Goal: Transaction & Acquisition: Book appointment/travel/reservation

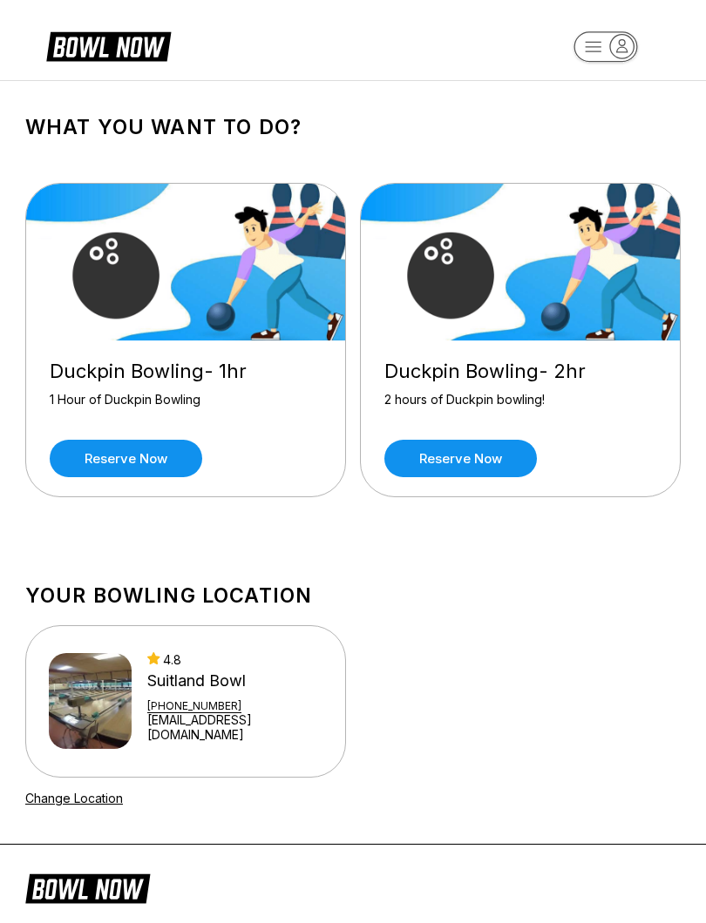
click at [476, 456] on link "Reserve now" at bounding box center [460, 458] width 152 height 37
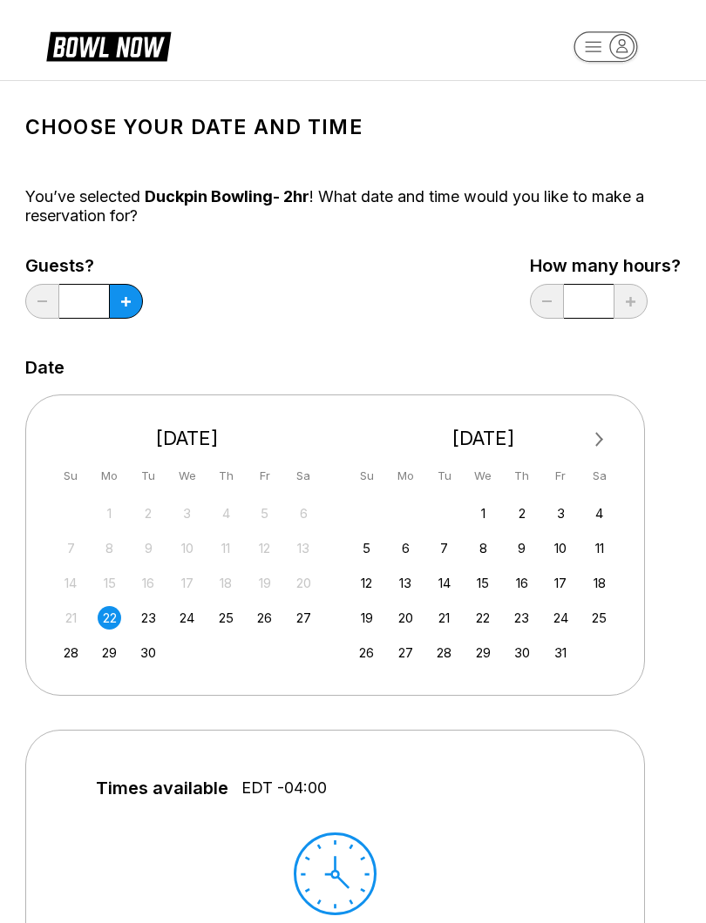
click at [582, 618] on div "19 20 21 22 23 24 25" at bounding box center [483, 617] width 261 height 26
click at [608, 612] on div "25" at bounding box center [599, 618] width 24 height 24
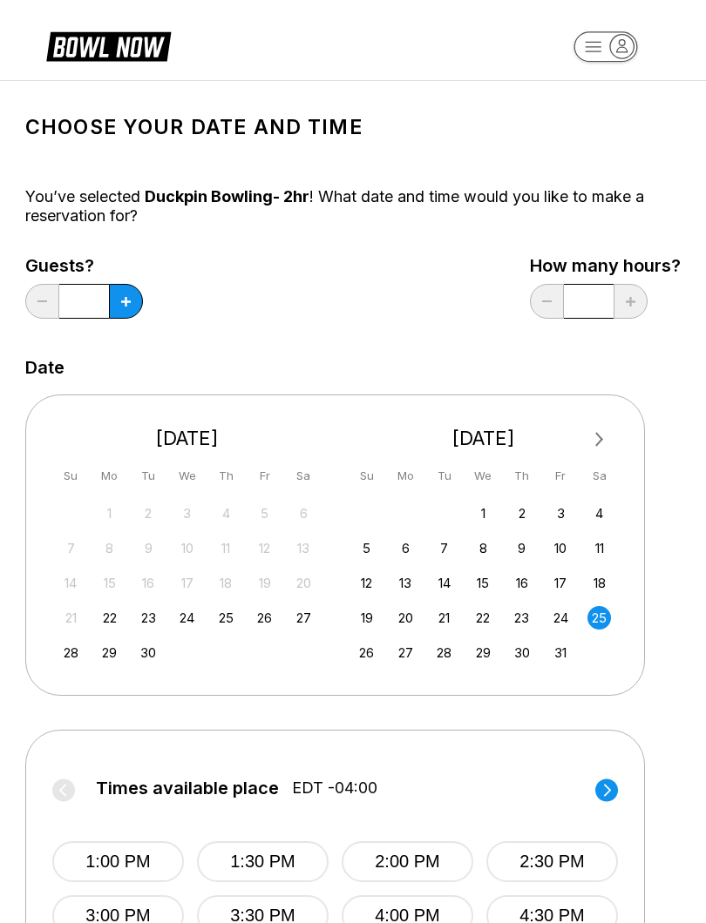
click at [82, 288] on input "*" at bounding box center [84, 301] width 50 height 35
click at [126, 297] on icon at bounding box center [126, 302] width 10 height 10
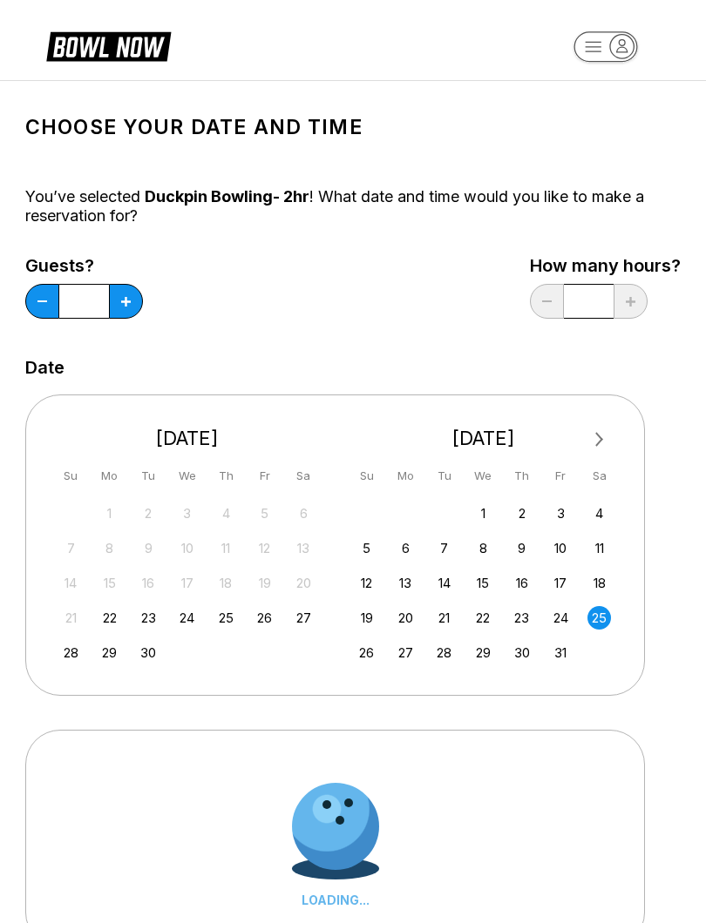
click at [125, 297] on icon at bounding box center [126, 302] width 10 height 10
click at [116, 291] on button at bounding box center [126, 301] width 34 height 35
click at [117, 303] on button at bounding box center [126, 301] width 34 height 35
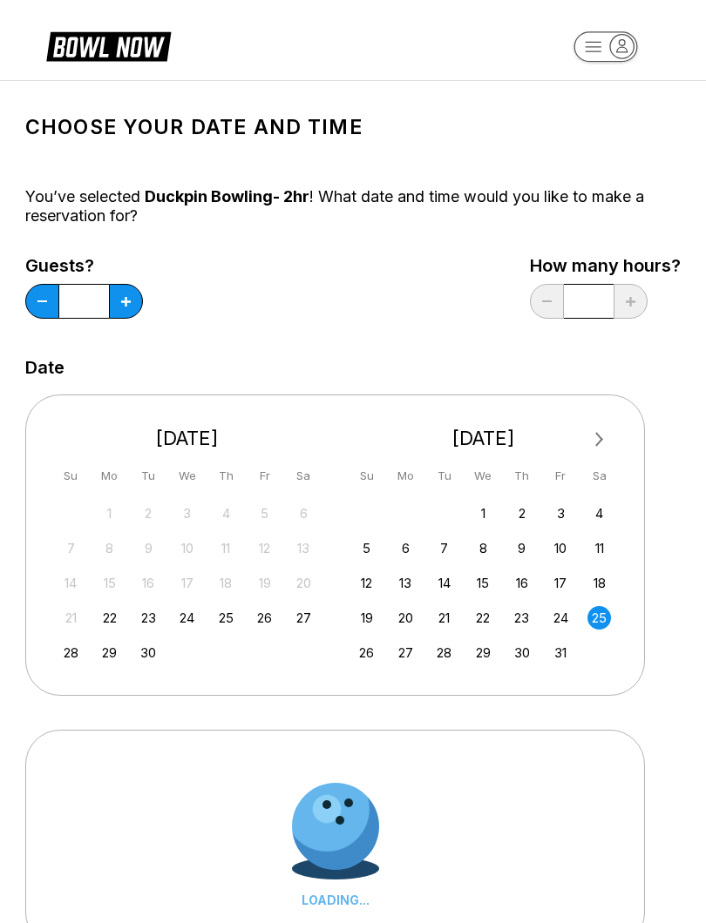
click at [120, 294] on button at bounding box center [126, 301] width 34 height 35
click at [119, 293] on button at bounding box center [126, 301] width 34 height 35
click at [119, 296] on button at bounding box center [126, 301] width 34 height 35
type input "**"
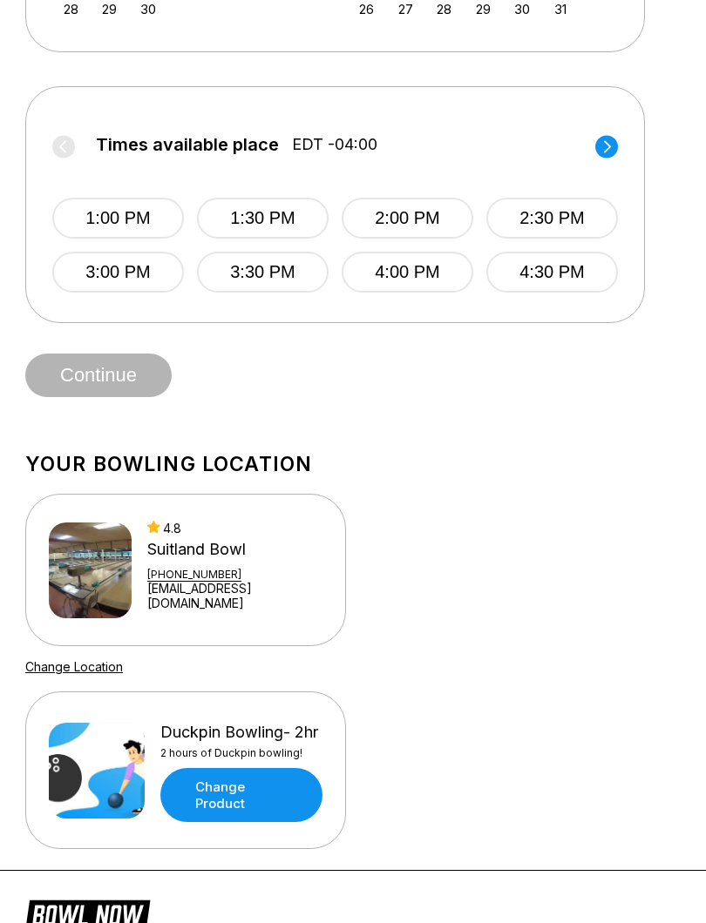
scroll to position [640, 0]
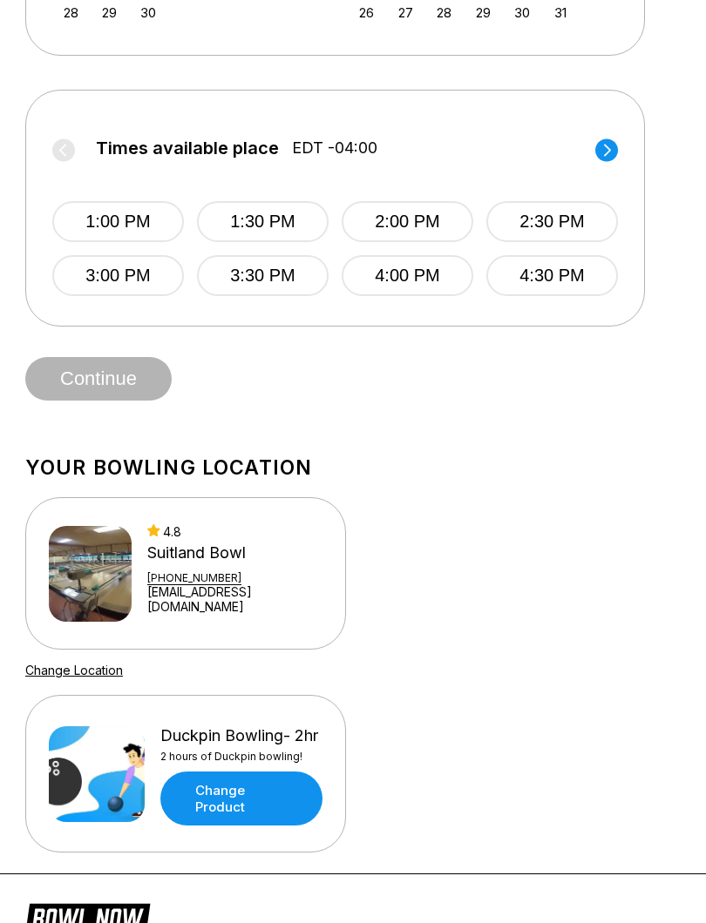
click at [125, 271] on button "3:00 PM" at bounding box center [118, 275] width 132 height 41
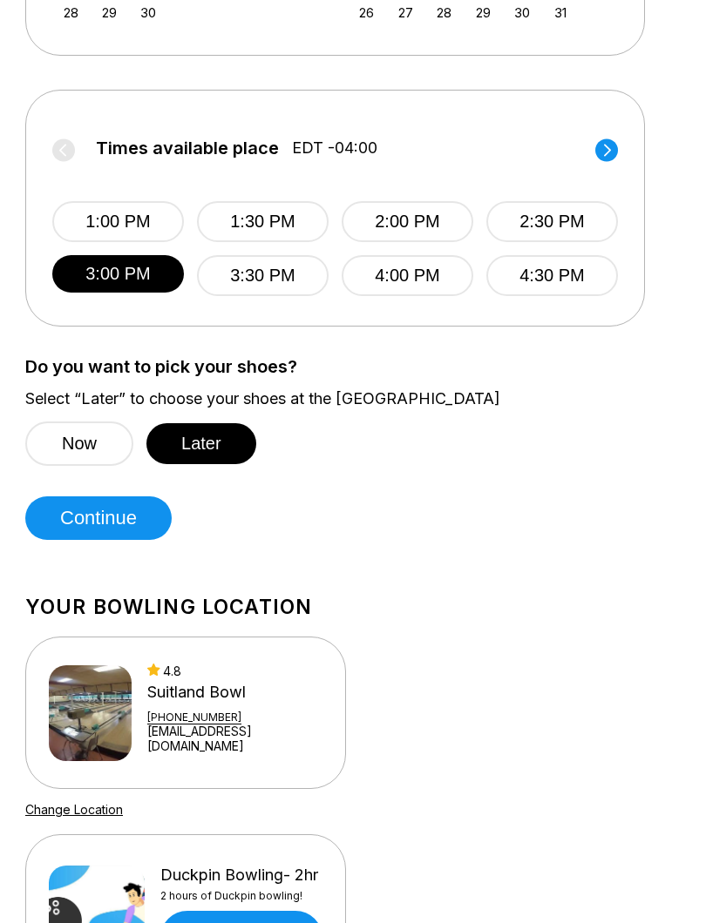
click at [215, 439] on button "Later" at bounding box center [201, 443] width 110 height 41
click at [105, 519] on button "Continue" at bounding box center [98, 519] width 146 height 44
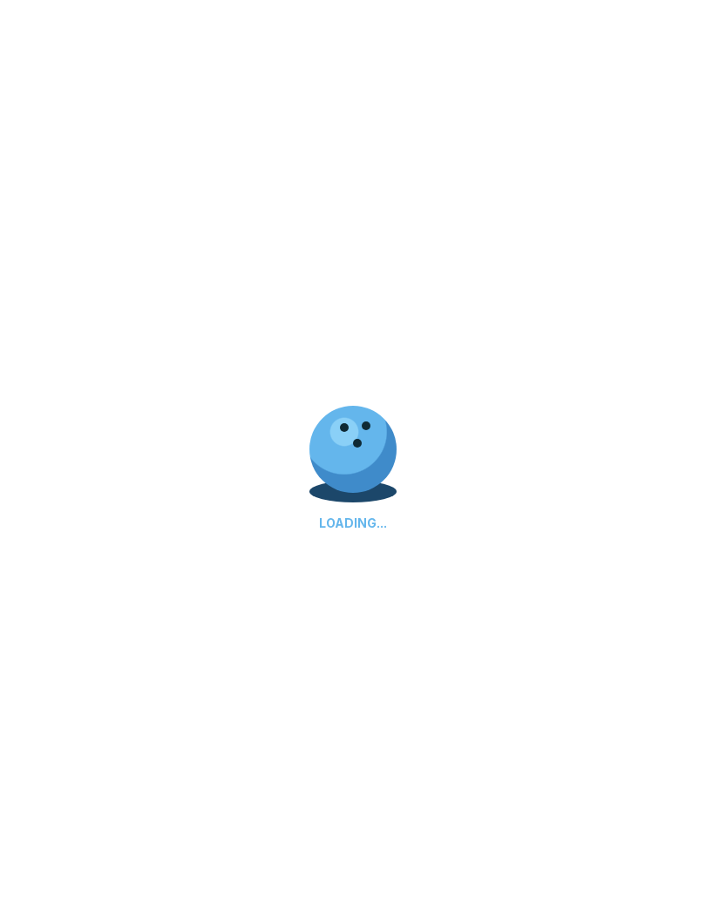
select select "**"
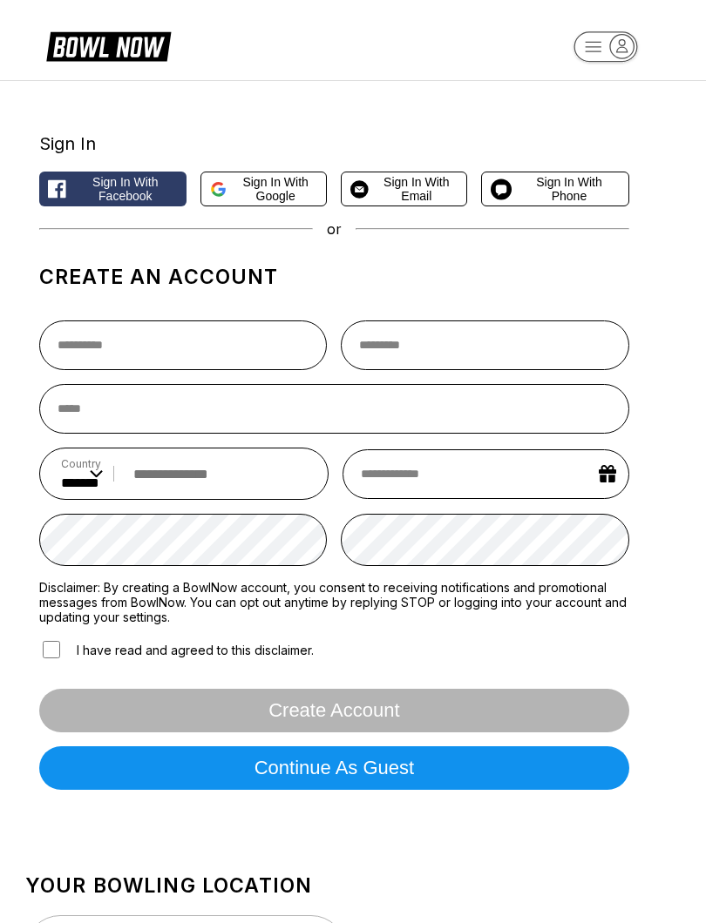
click at [370, 767] on button "Continue as guest" at bounding box center [334, 768] width 590 height 44
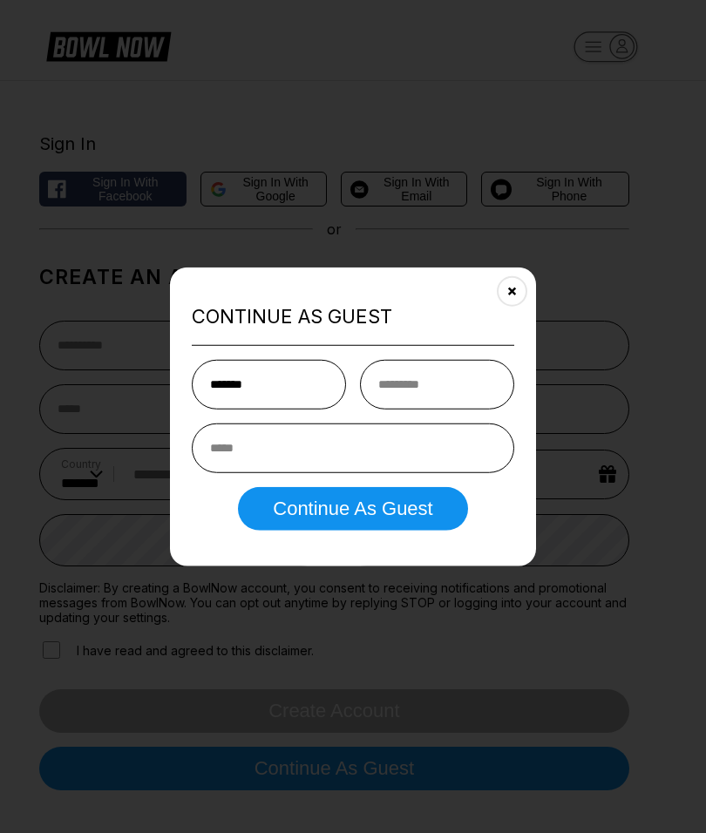
type input "******"
click at [449, 375] on input "text" at bounding box center [437, 384] width 154 height 50
type input "*******"
click at [339, 442] on input "email" at bounding box center [353, 447] width 322 height 50
type input "**********"
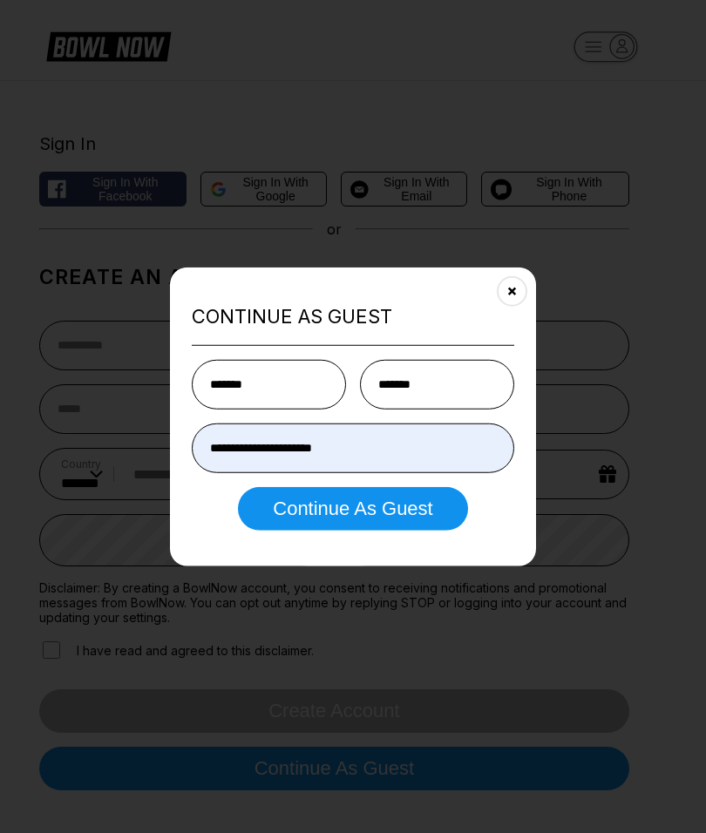
click at [405, 506] on button "Continue as Guest" at bounding box center [352, 508] width 229 height 44
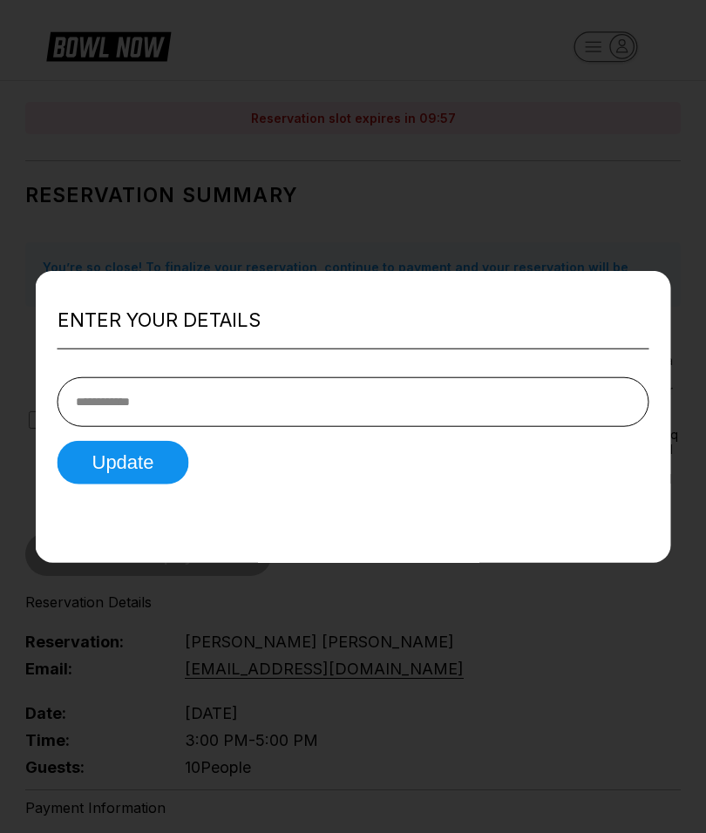
click at [298, 376] on input "tel" at bounding box center [352, 401] width 591 height 50
type input "**********"
click at [118, 441] on button "Update" at bounding box center [123, 462] width 132 height 44
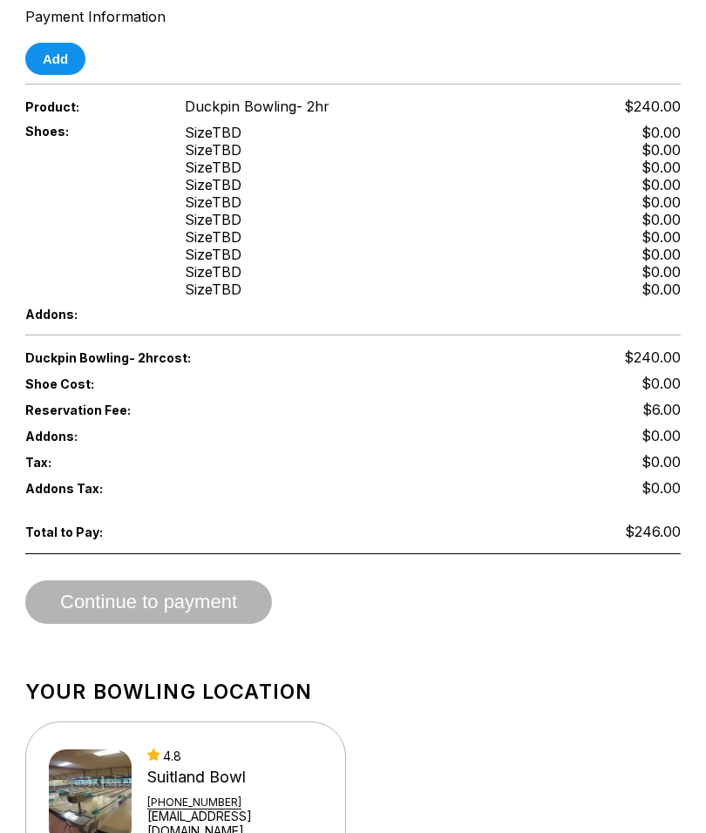
scroll to position [809, 0]
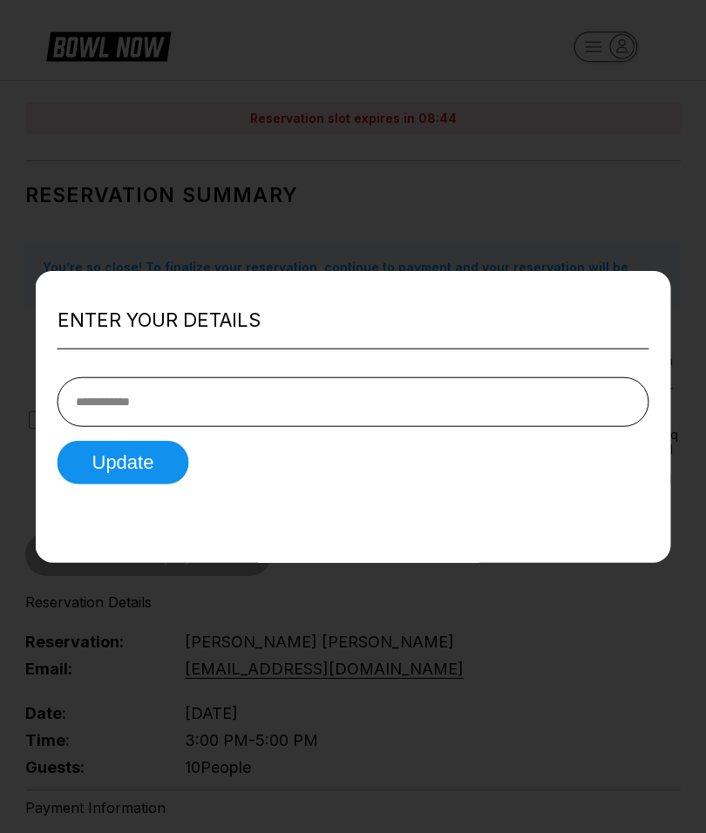
click at [204, 146] on div at bounding box center [353, 416] width 706 height 833
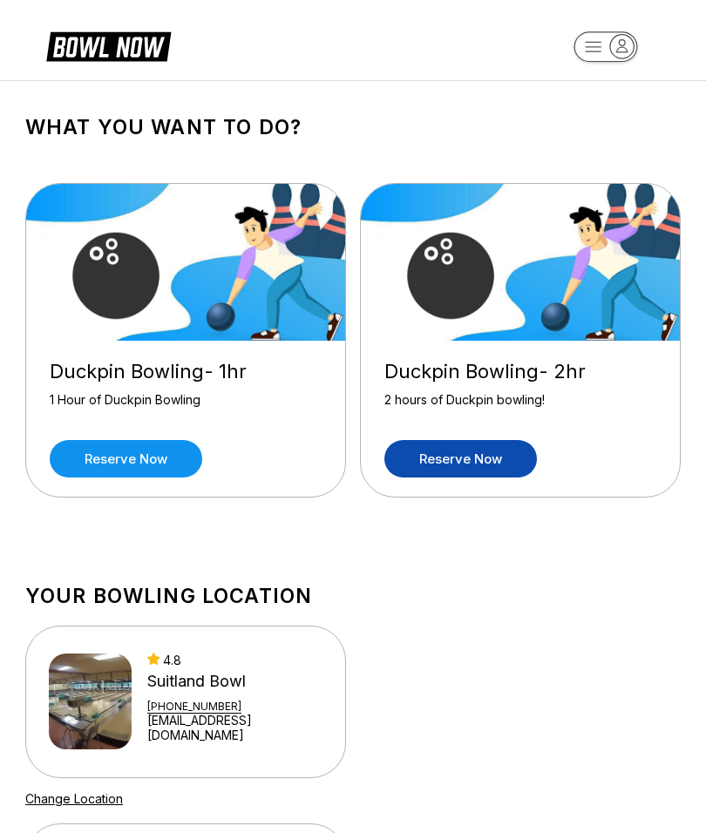
click at [134, 451] on link "Reserve now" at bounding box center [126, 458] width 152 height 37
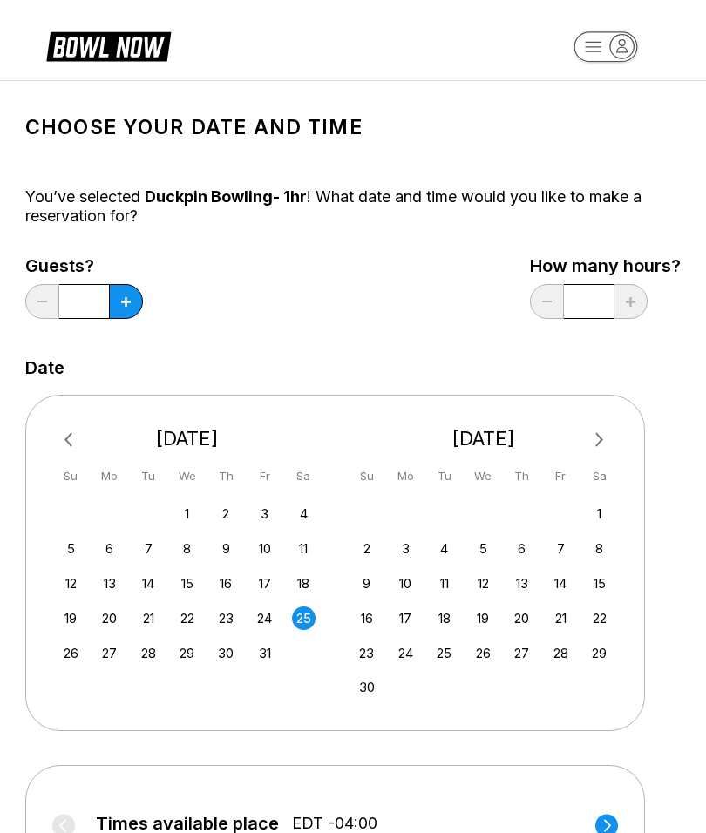
click at [84, 293] on input "*" at bounding box center [84, 301] width 50 height 35
click at [80, 294] on input "*" at bounding box center [84, 301] width 50 height 35
click at [125, 302] on icon at bounding box center [126, 302] width 10 height 10
click at [124, 302] on icon at bounding box center [126, 302] width 10 height 10
click at [120, 301] on button at bounding box center [126, 301] width 34 height 35
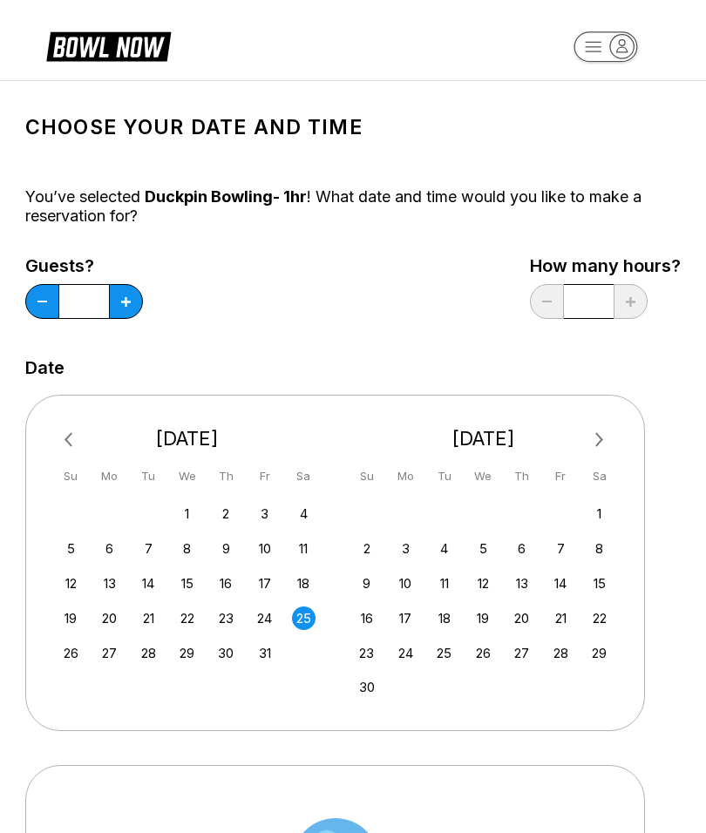
click at [120, 301] on button at bounding box center [126, 301] width 34 height 35
click at [117, 302] on button at bounding box center [126, 301] width 34 height 35
click at [125, 298] on icon at bounding box center [126, 302] width 10 height 10
click at [128, 301] on icon at bounding box center [126, 302] width 10 height 10
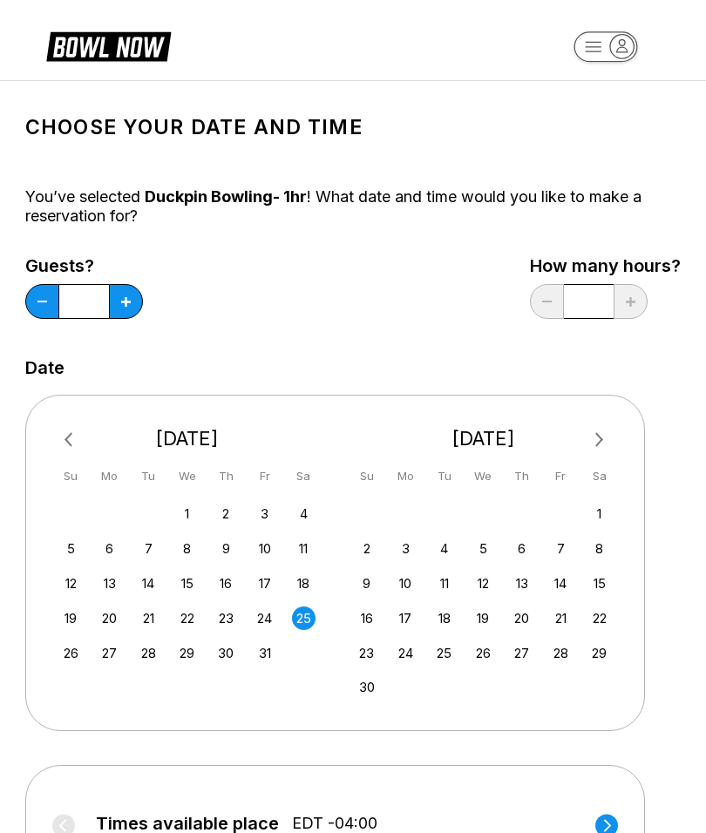
click at [125, 301] on icon at bounding box center [126, 302] width 10 height 10
type input "**"
click at [302, 611] on div "25" at bounding box center [304, 618] width 24 height 24
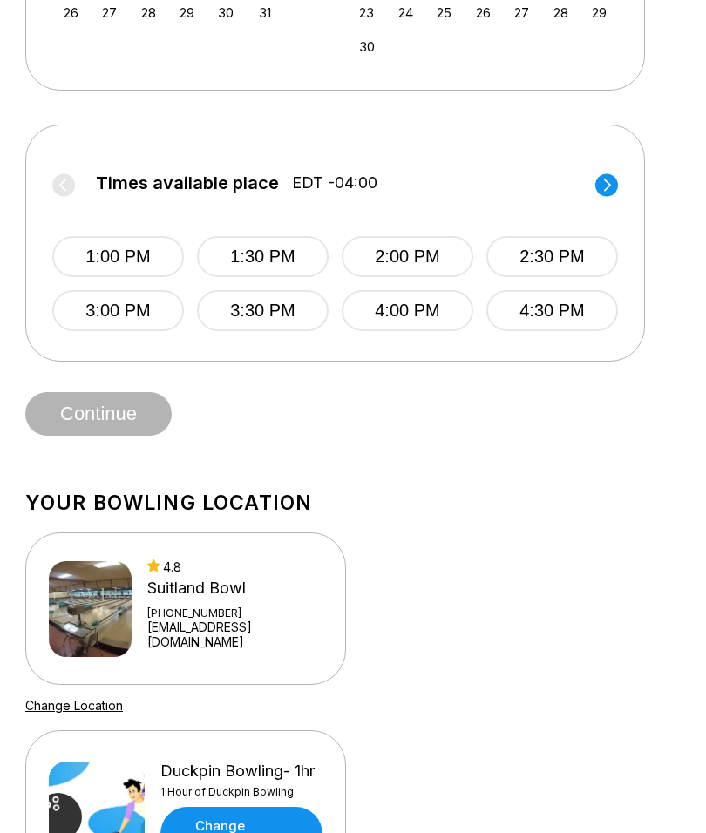
scroll to position [652, 0]
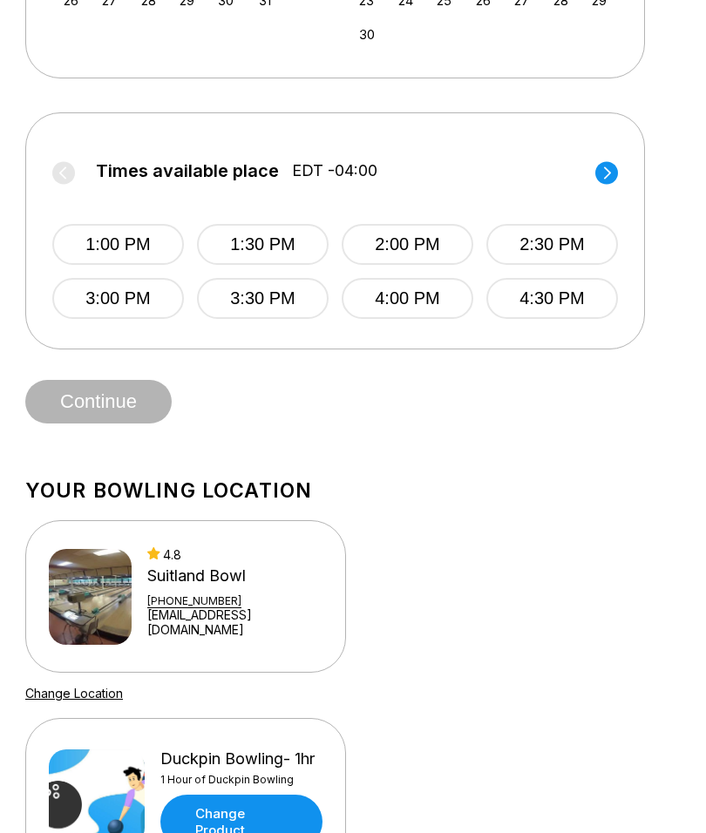
click at [125, 304] on button "3:00 PM" at bounding box center [118, 298] width 132 height 41
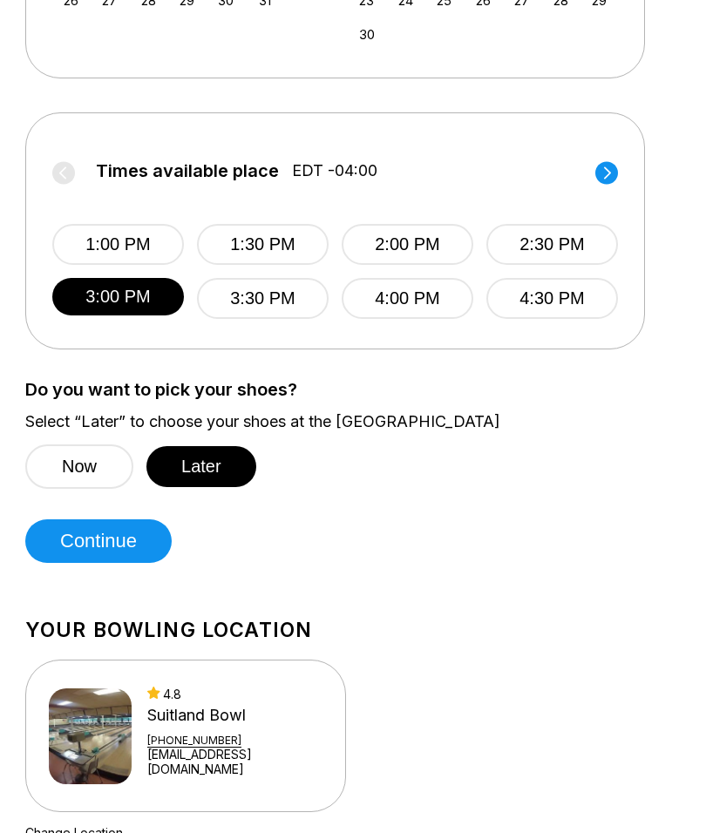
click at [215, 467] on button "Later" at bounding box center [201, 466] width 110 height 41
click at [124, 544] on button "Continue" at bounding box center [98, 541] width 146 height 44
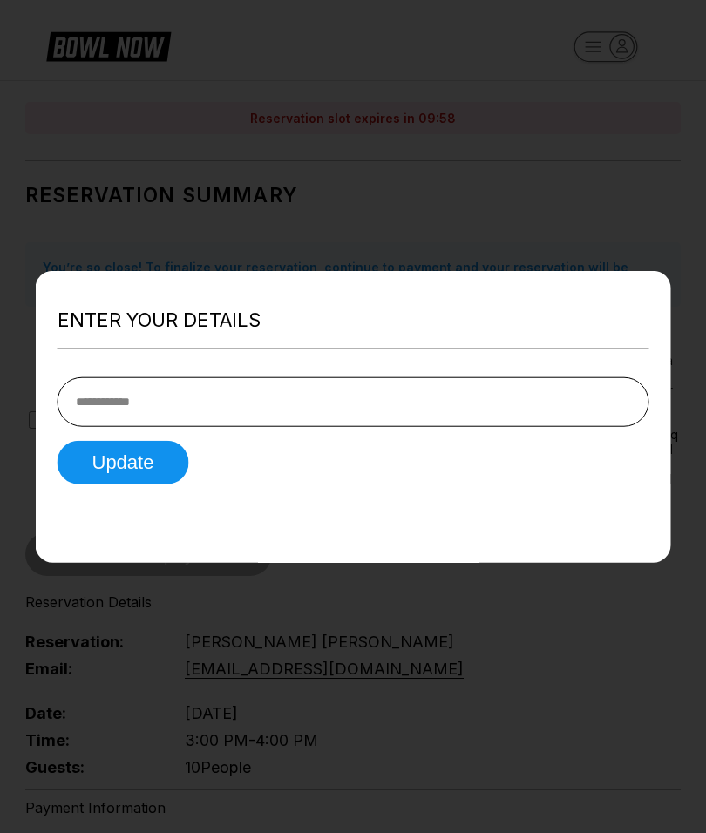
click at [277, 376] on input "tel" at bounding box center [352, 401] width 591 height 50
type input "**********"
click at [149, 440] on button "Update" at bounding box center [123, 462] width 132 height 44
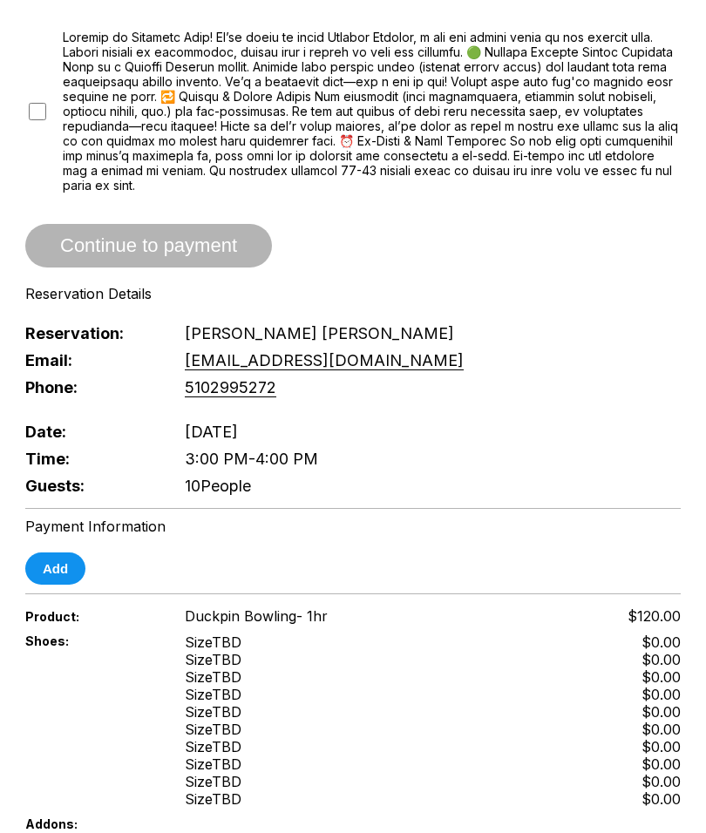
scroll to position [308, 0]
click at [57, 584] on button "Add" at bounding box center [55, 568] width 60 height 32
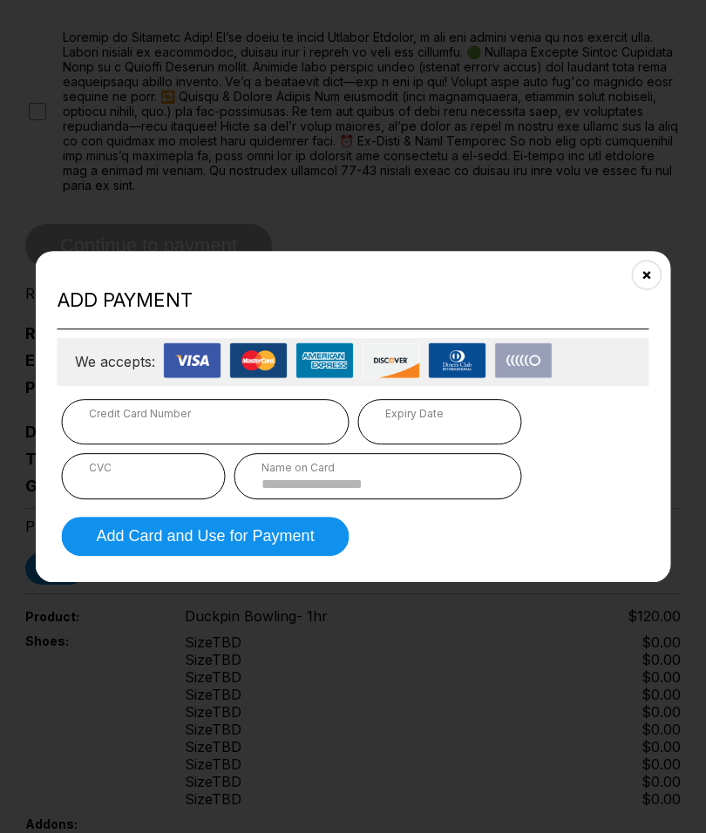
click at [221, 420] on div "Credit Card Number" at bounding box center [205, 413] width 233 height 13
click at [237, 420] on div "Credit Card Number" at bounding box center [205, 413] width 233 height 13
type input "**********"
click at [154, 474] on div "CVC" at bounding box center [144, 467] width 110 height 13
click at [289, 556] on button "Add Card and Use for Payment" at bounding box center [205, 536] width 287 height 39
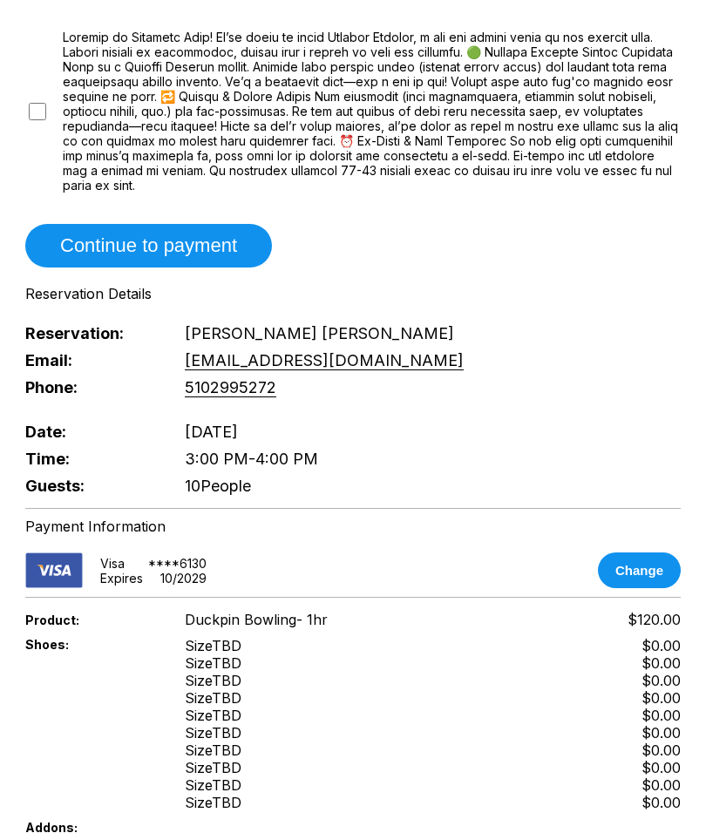
click at [199, 250] on button "Continue to payment" at bounding box center [148, 246] width 247 height 44
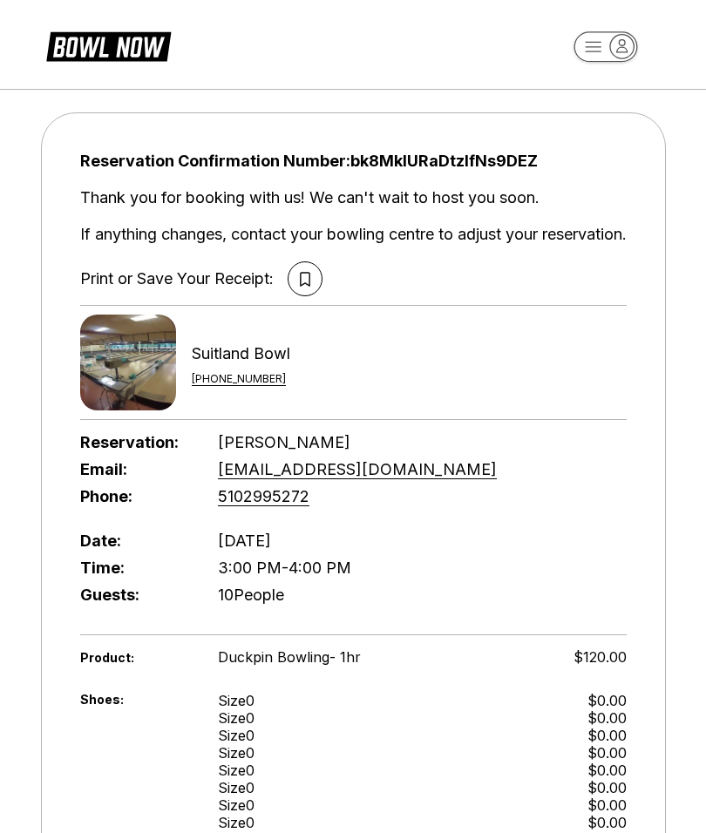
click at [307, 274] on icon at bounding box center [305, 279] width 10 height 14
